Goal: Information Seeking & Learning: Learn about a topic

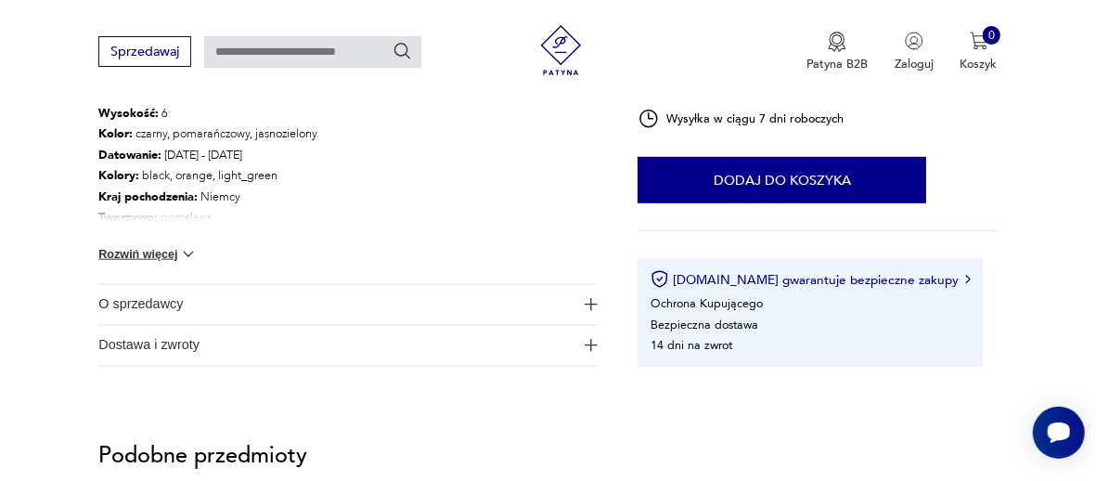
scroll to position [835, 0]
